Goal: Find specific page/section: Find specific page/section

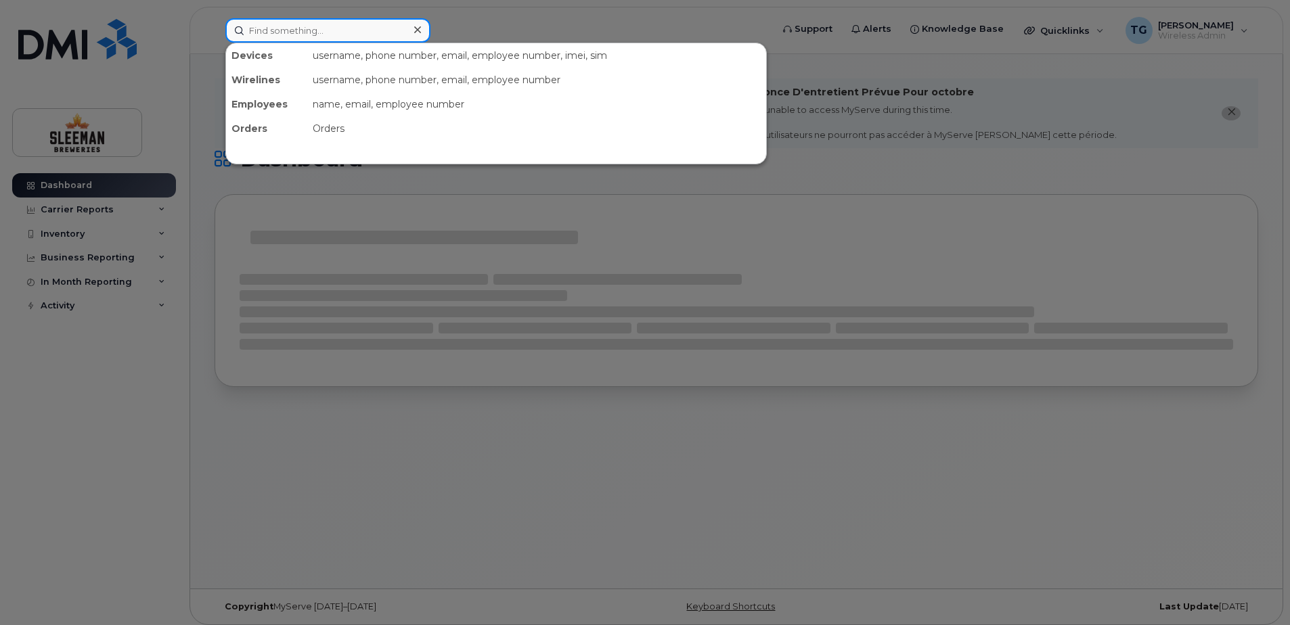
click at [330, 27] on input at bounding box center [327, 30] width 205 height 24
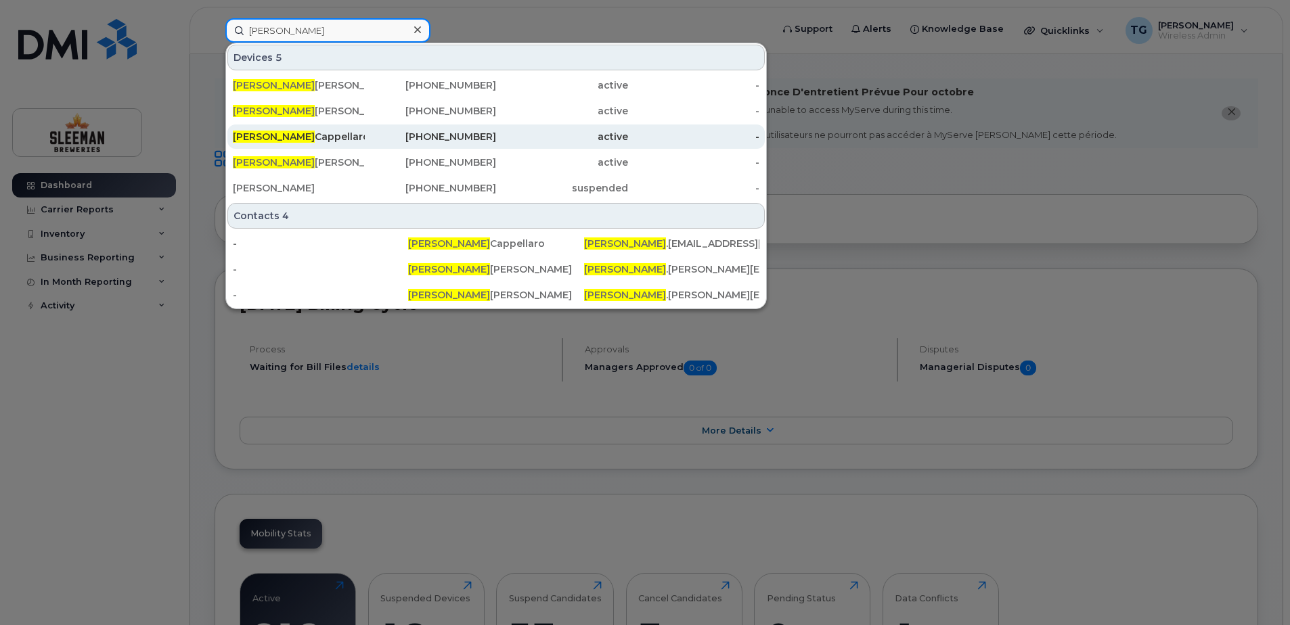
type input "brian"
click at [310, 129] on div "Brian Cappellaro" at bounding box center [299, 137] width 132 height 24
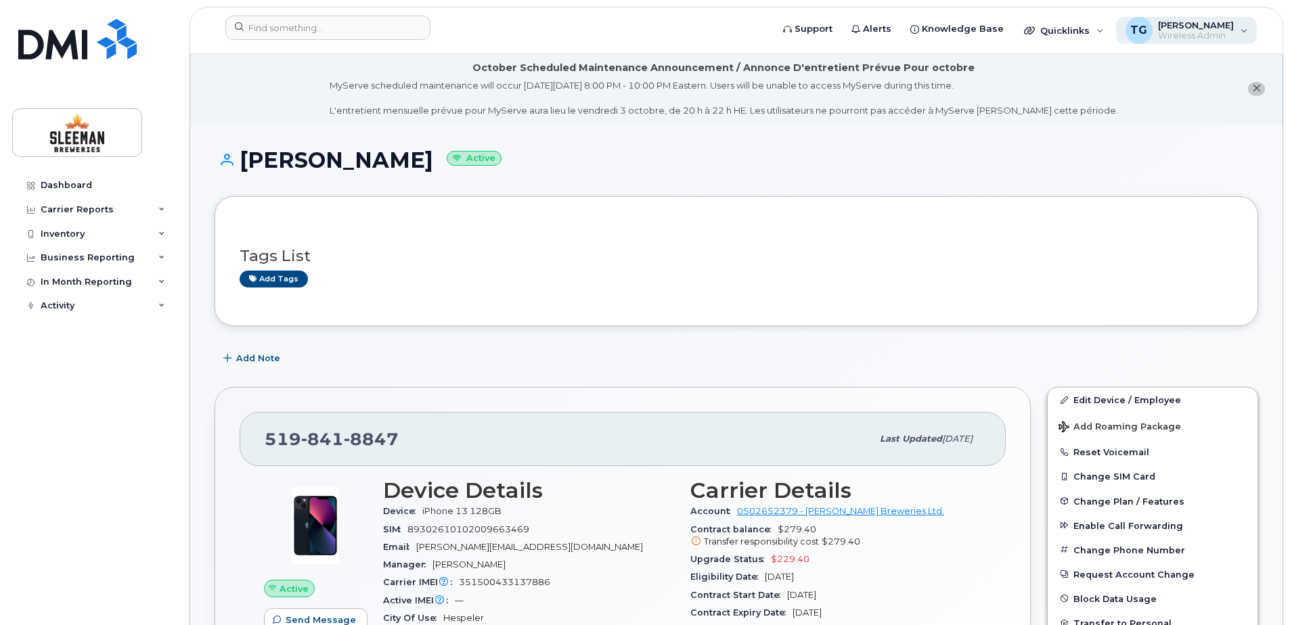
click at [1243, 28] on div "TG Tyler Gatcke Wireless Admin" at bounding box center [1186, 30] width 141 height 27
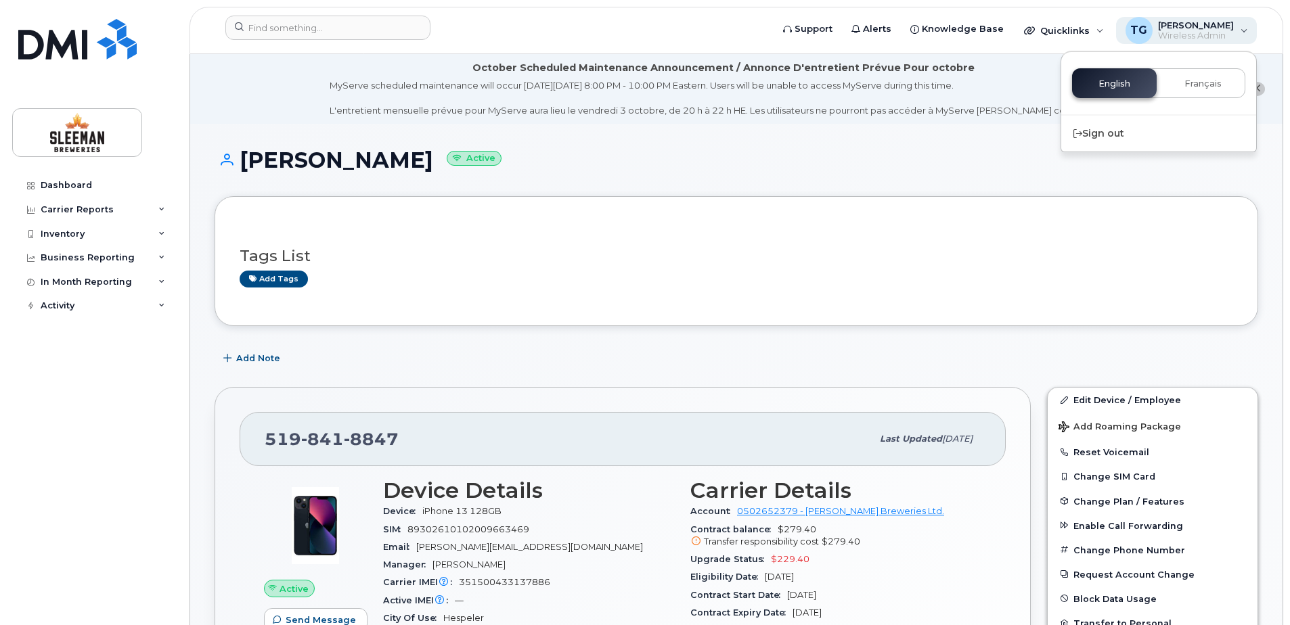
click at [1243, 28] on div "TG Tyler Gatcke Wireless Admin" at bounding box center [1186, 30] width 141 height 27
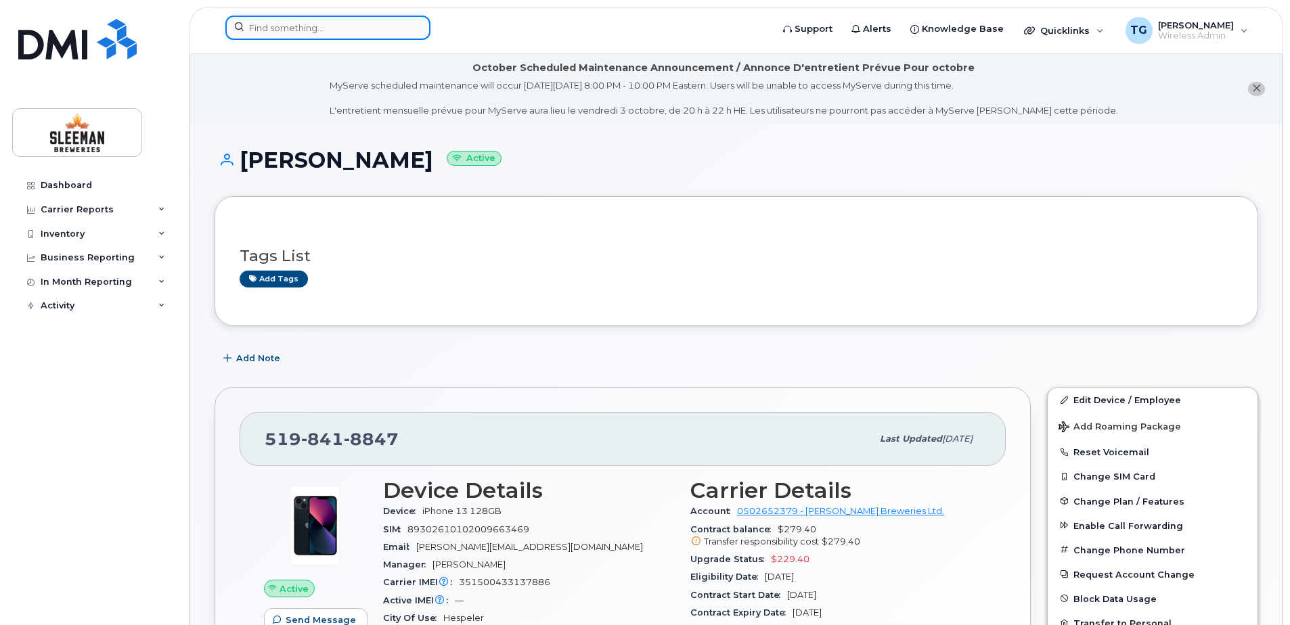
click at [254, 35] on input at bounding box center [327, 28] width 205 height 24
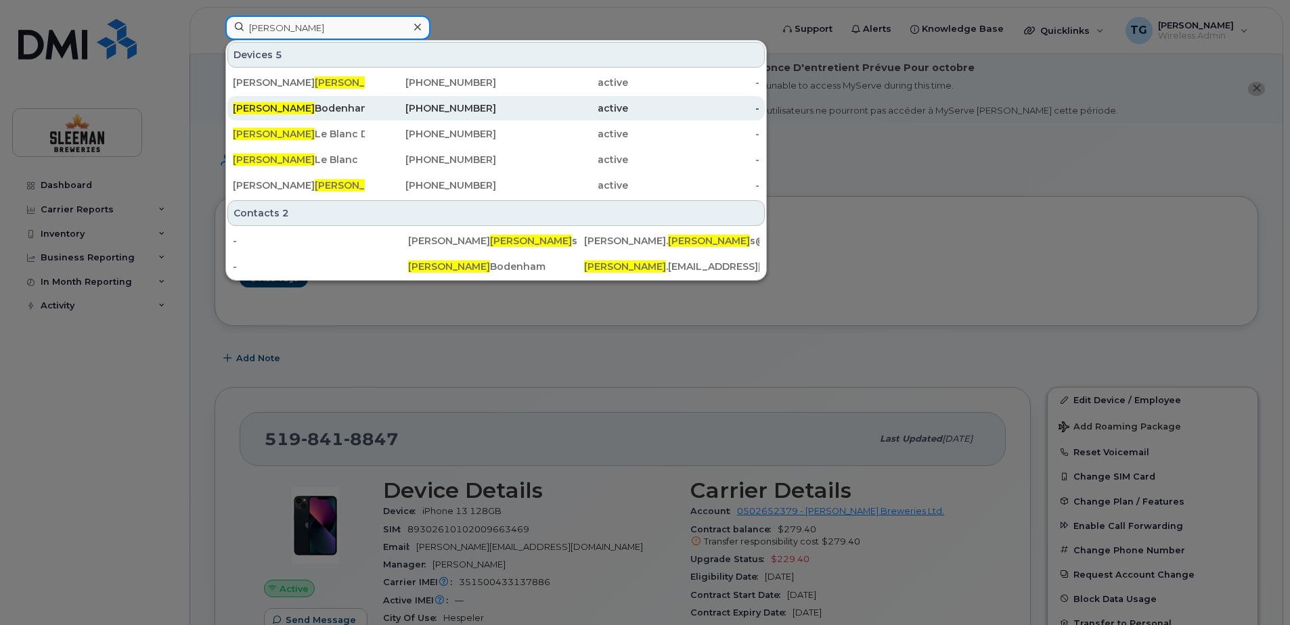
type input "peter"
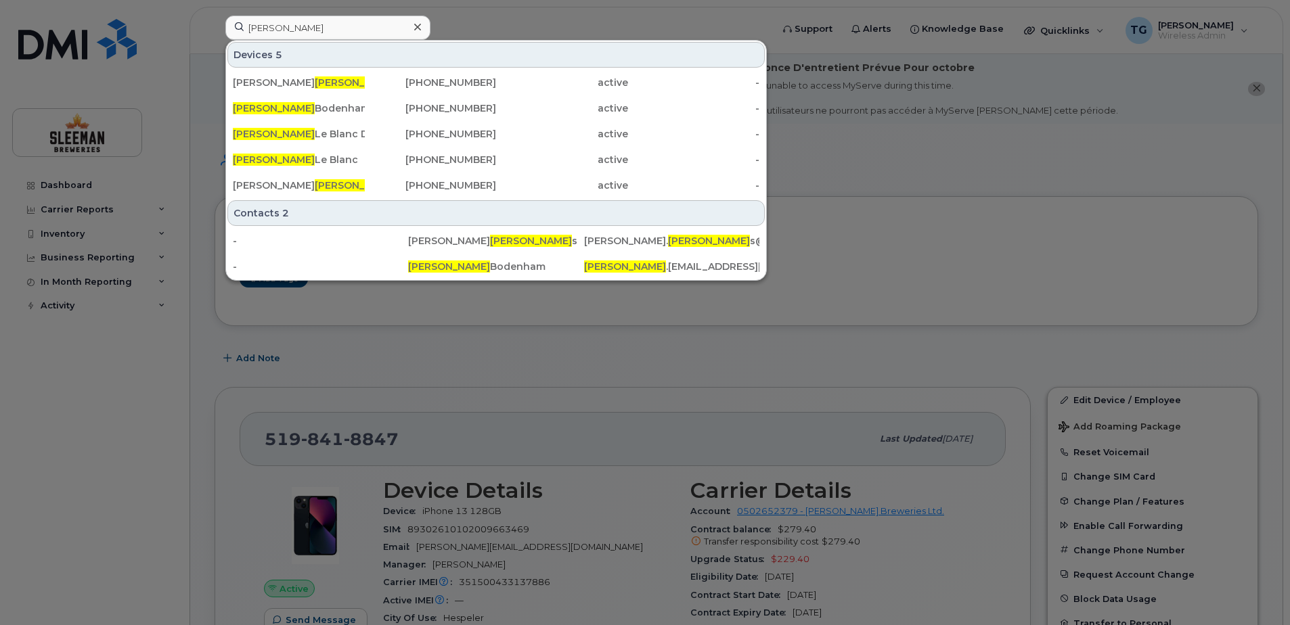
drag, startPoint x: 291, startPoint y: 115, endPoint x: 436, endPoint y: 342, distance: 269.9
click at [291, 115] on div "Peter Bodenham" at bounding box center [299, 108] width 132 height 24
